Goal: Information Seeking & Learning: Learn about a topic

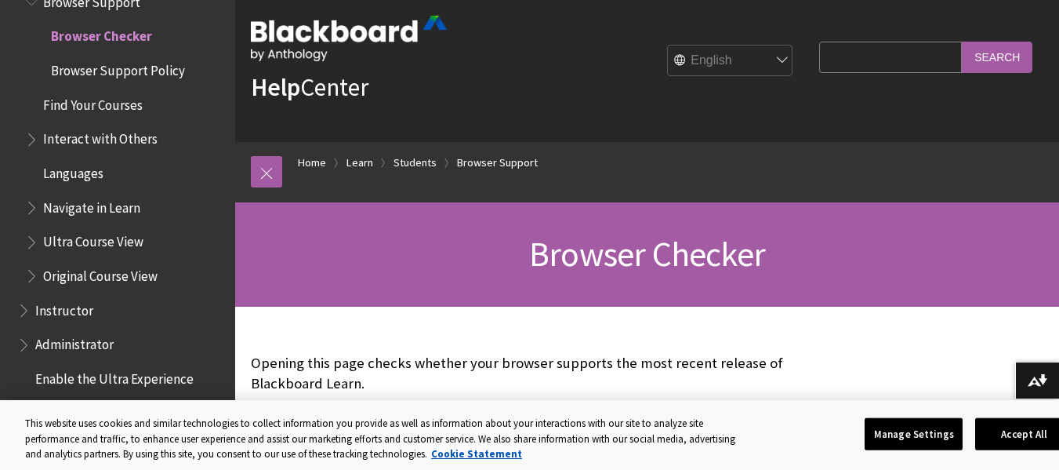
click at [109, 104] on span "Find Your Courses" at bounding box center [93, 102] width 100 height 21
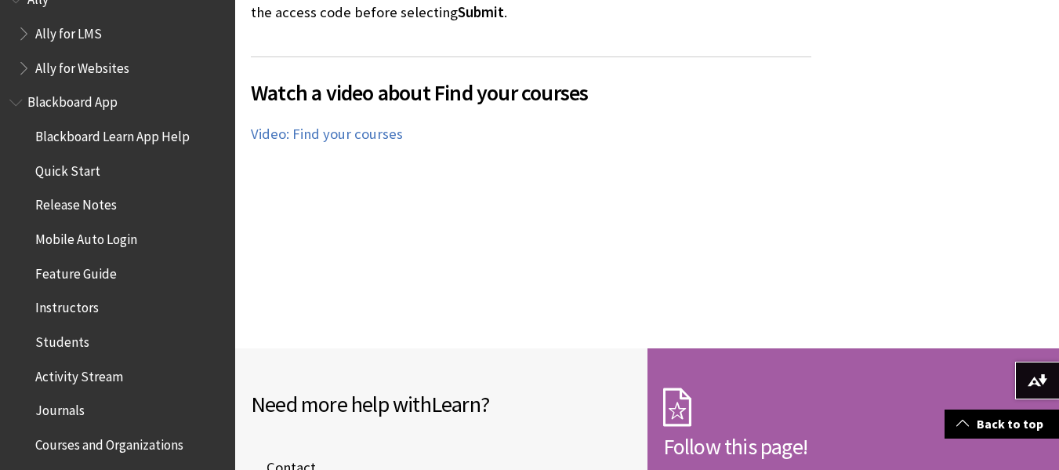
scroll to position [66, 0]
click at [81, 99] on span "Blackboard App" at bounding box center [74, 99] width 94 height 21
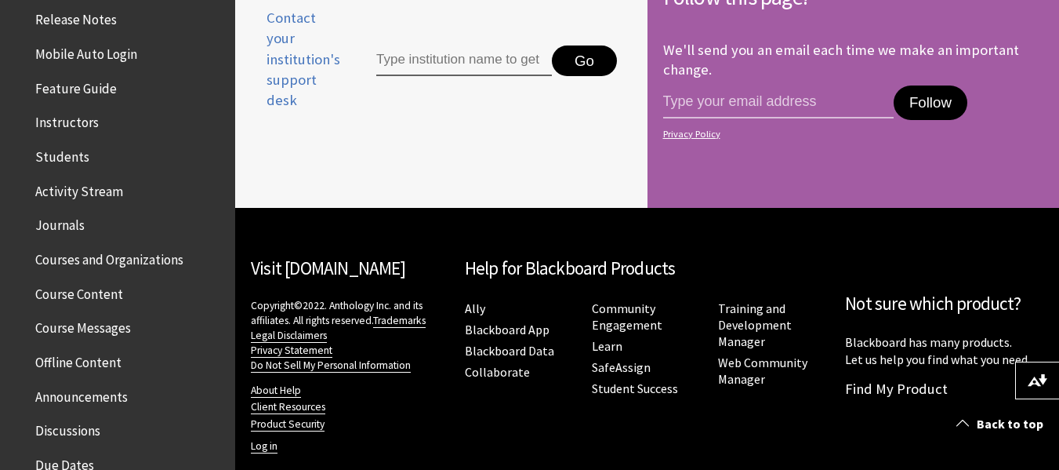
scroll to position [1321, 0]
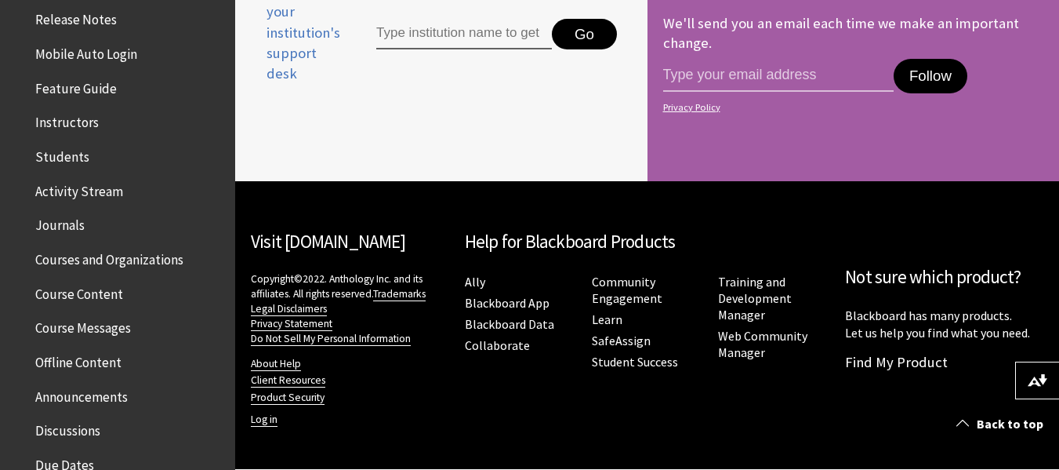
click at [100, 322] on span "Course Messages" at bounding box center [83, 325] width 96 height 21
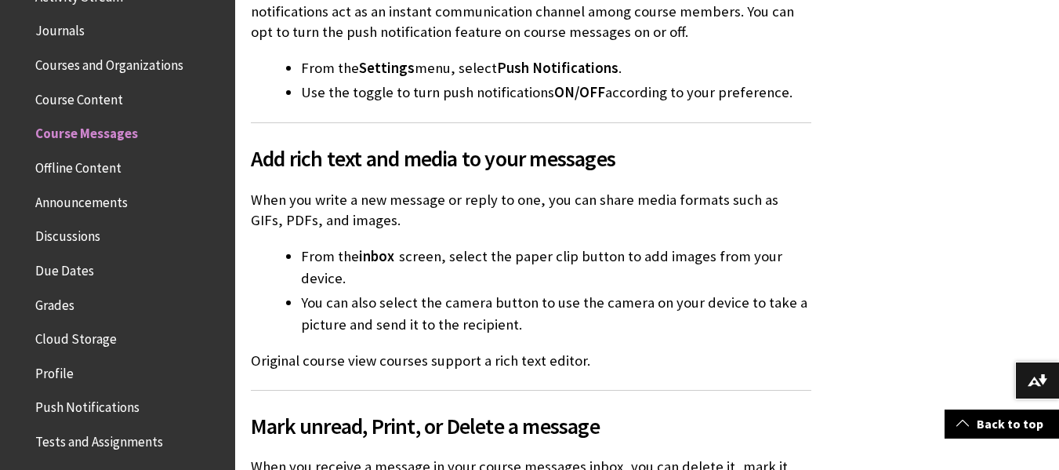
scroll to position [446, 0]
click at [137, 63] on span "Courses and Organizations" at bounding box center [109, 60] width 148 height 21
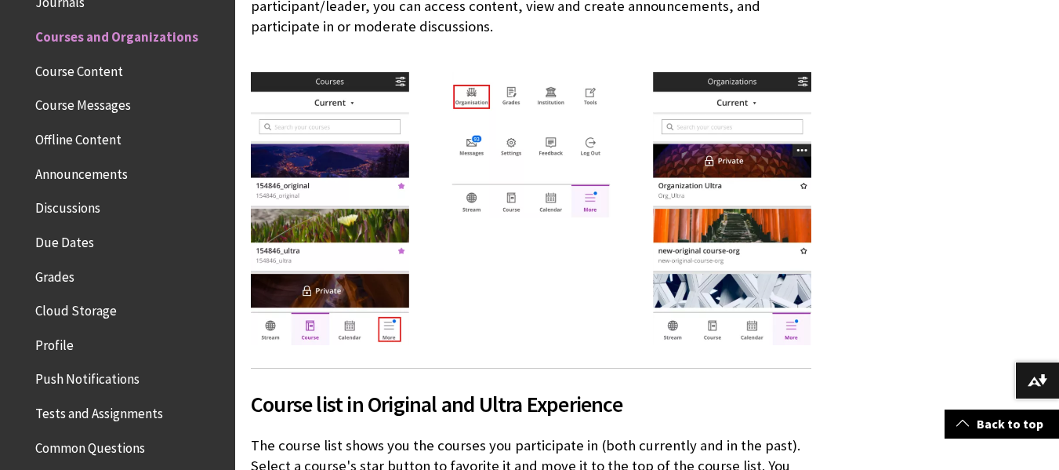
scroll to position [1101, 0]
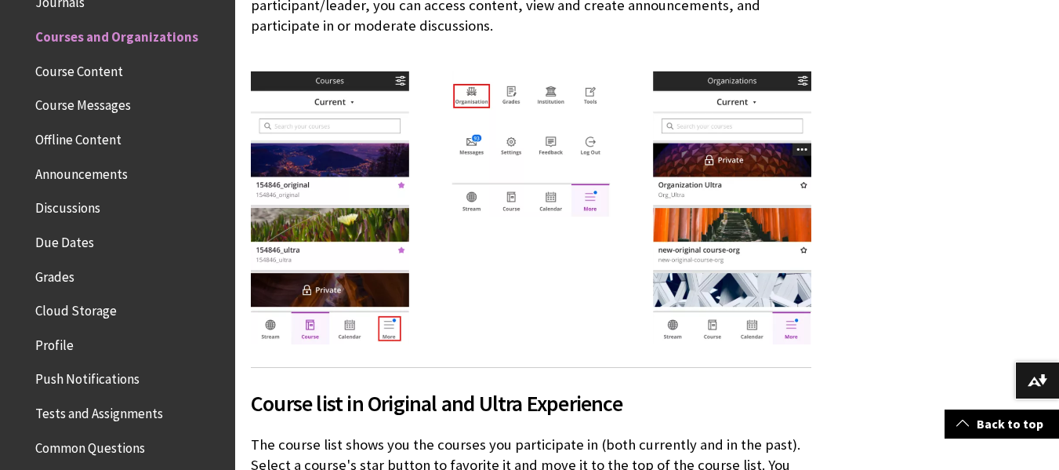
click at [484, 96] on img at bounding box center [531, 207] width 560 height 273
